Goal: Information Seeking & Learning: Learn about a topic

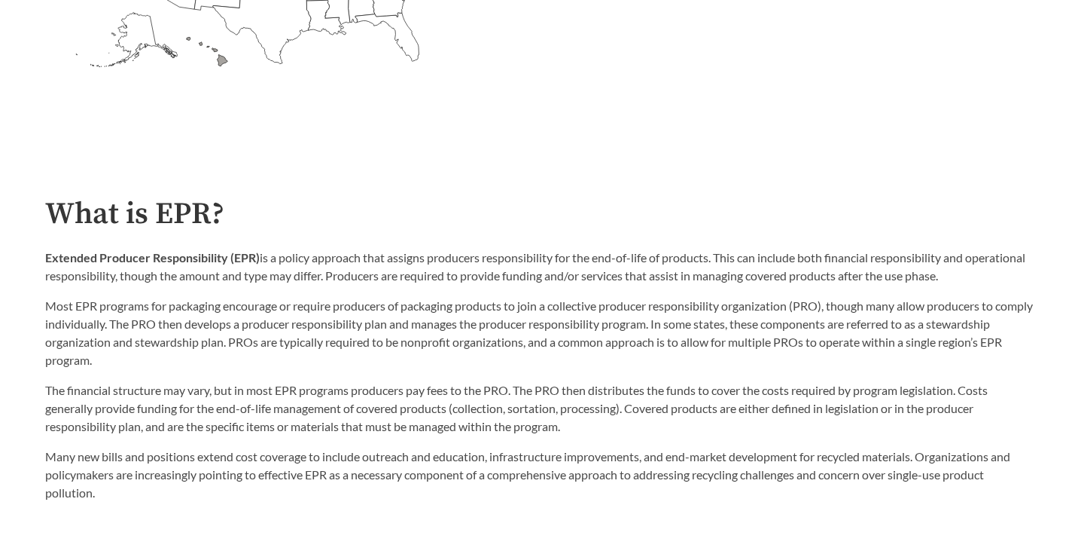
scroll to position [695, 0]
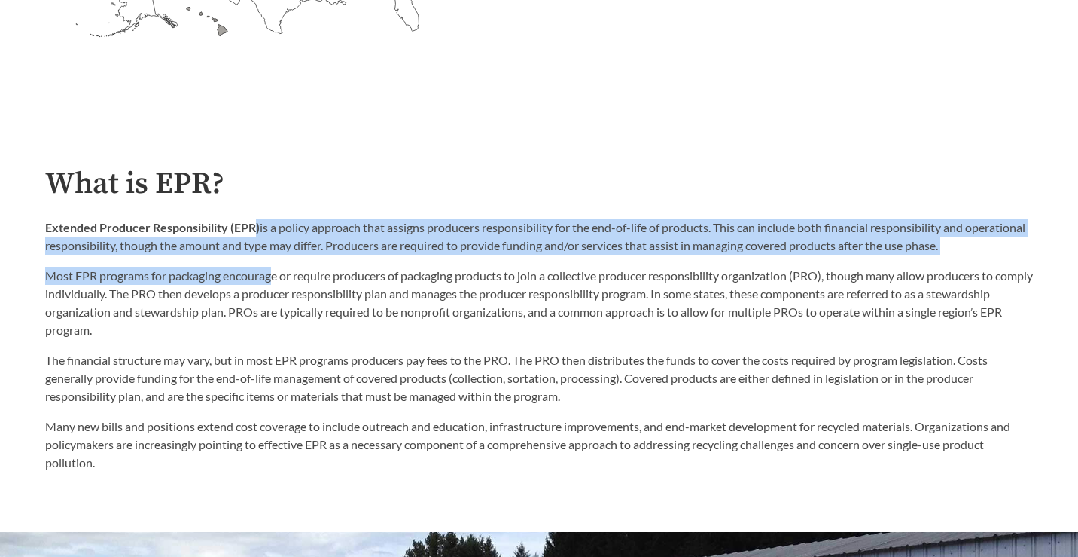
drag, startPoint x: 258, startPoint y: 230, endPoint x: 273, endPoint y: 274, distance: 46.2
click at [273, 274] on div "Extended Producer Responsibility (EPR) is a policy approach that assigns produc…" at bounding box center [539, 278] width 988 height 120
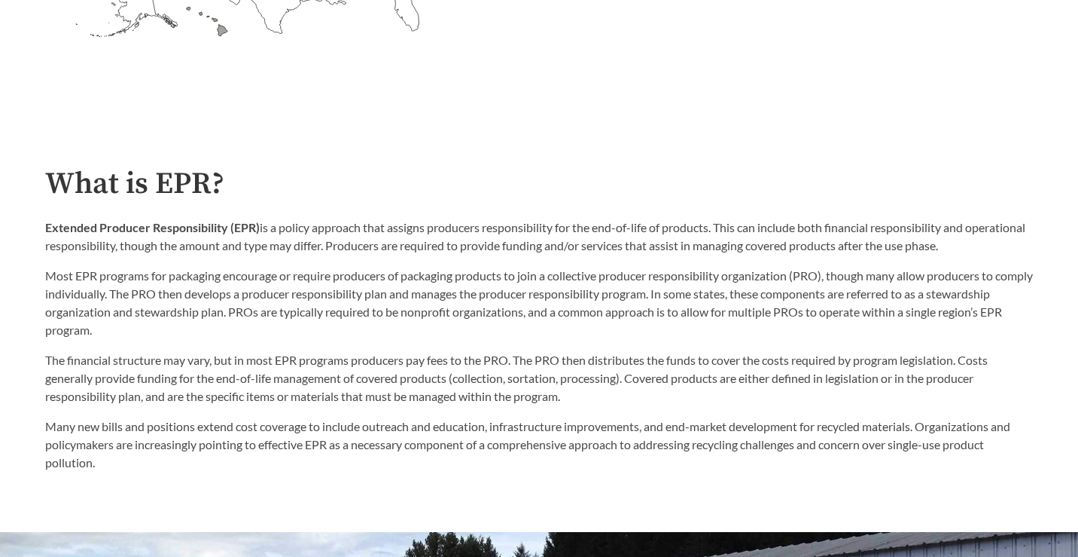
click at [363, 268] on p "Most EPR programs for packaging encourage or require producers of packaging pro…" at bounding box center [539, 303] width 988 height 72
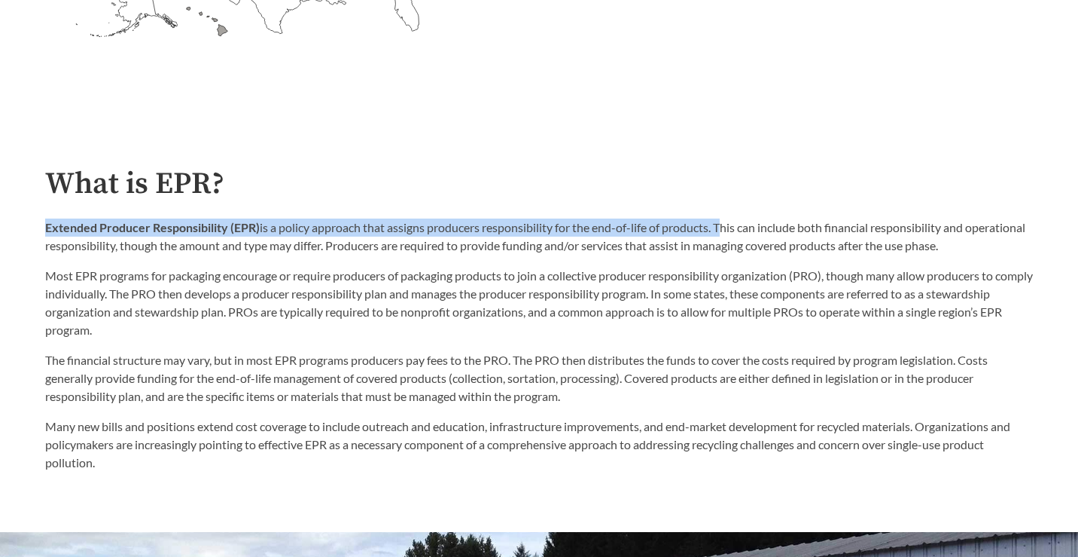
drag, startPoint x: 721, startPoint y: 227, endPoint x: 31, endPoint y: 226, distance: 689.8
copy p "Extended Producer Responsibility (EPR) is a policy approach that assigns produc…"
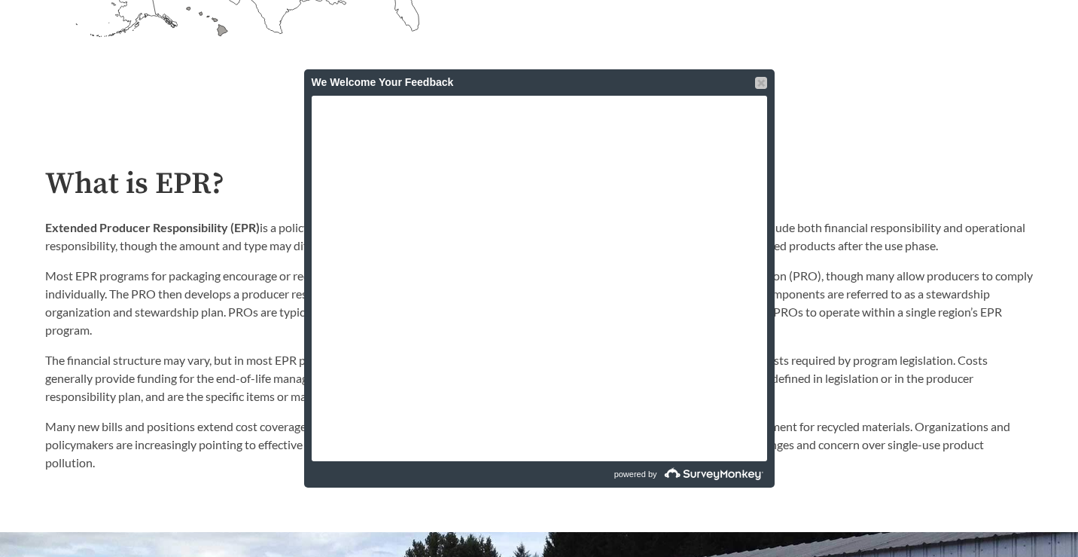
click at [764, 84] on div at bounding box center [761, 83] width 12 height 12
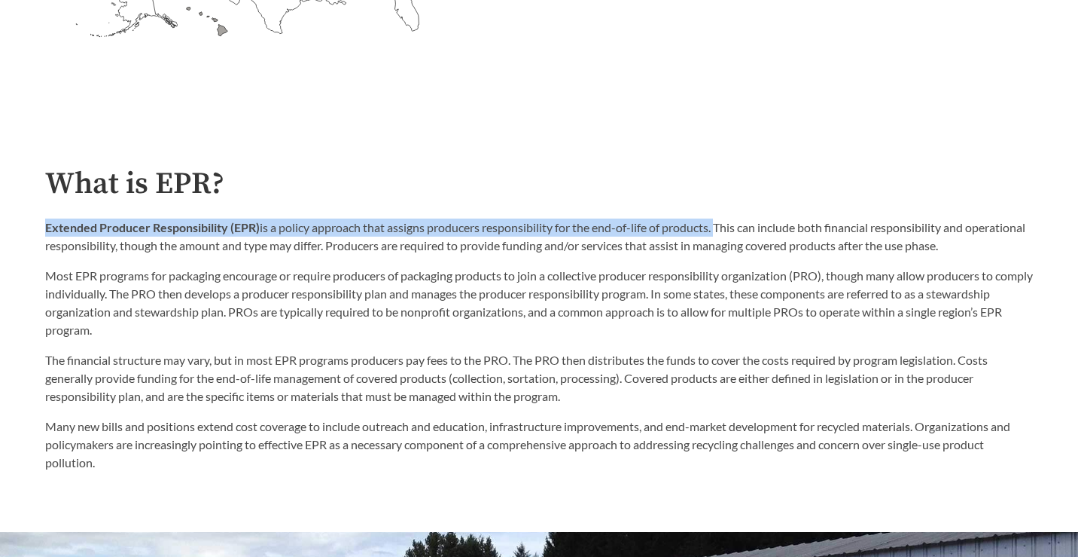
drag, startPoint x: 42, startPoint y: 224, endPoint x: 718, endPoint y: 230, distance: 675.5
click at [718, 230] on div "What is EPR? Extended Producer Responsibility (EPR) is a policy approach that a…" at bounding box center [539, 319] width 1012 height 304
copy p "Extended Producer Responsibility (EPR) is a policy approach that assigns produc…"
